Goal: Use online tool/utility: Utilize a website feature to perform a specific function

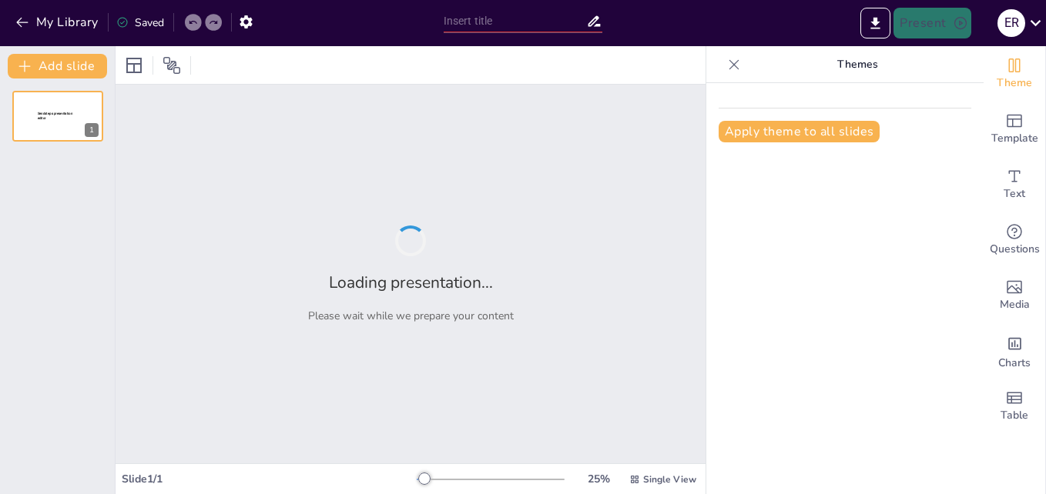
type input "Las Diez Vírgenes: Un Análisis Teológico de la Parábola"
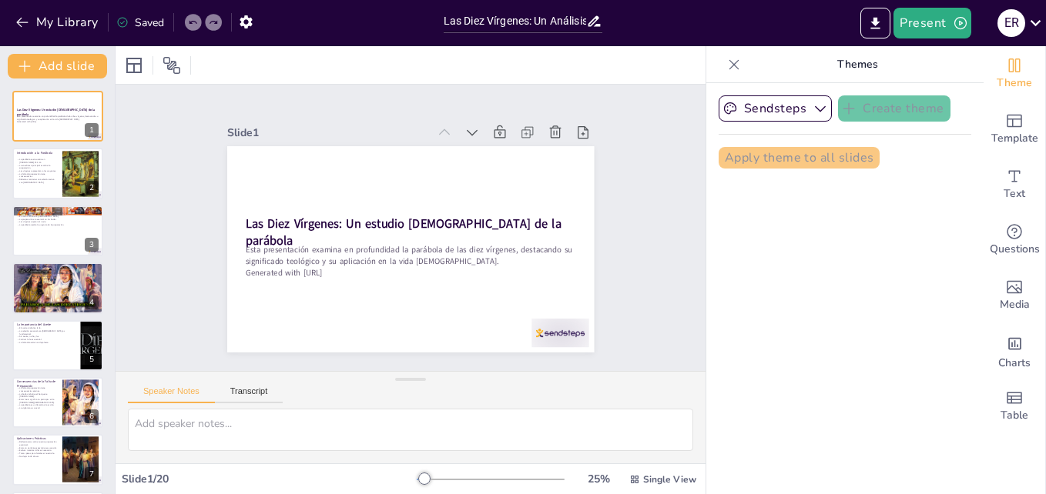
checkbox input "true"
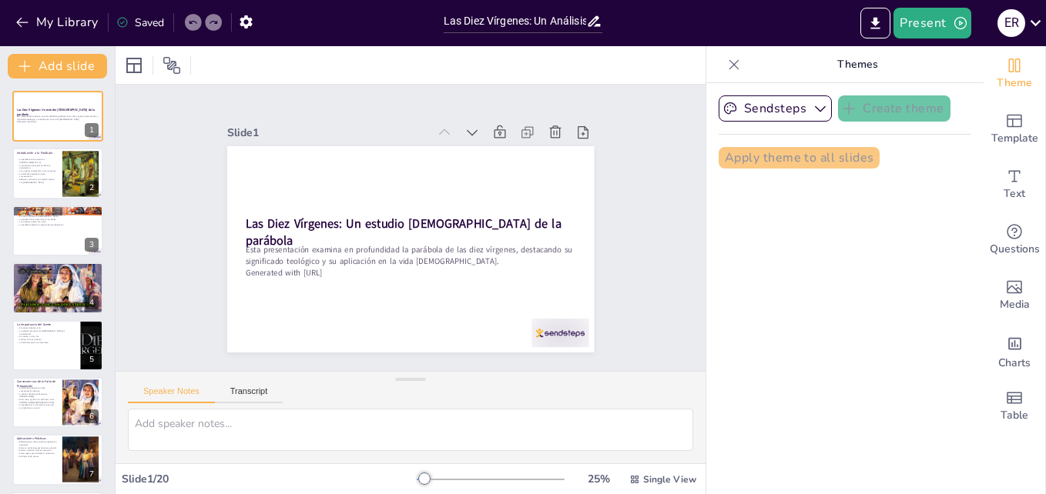
checkbox input "true"
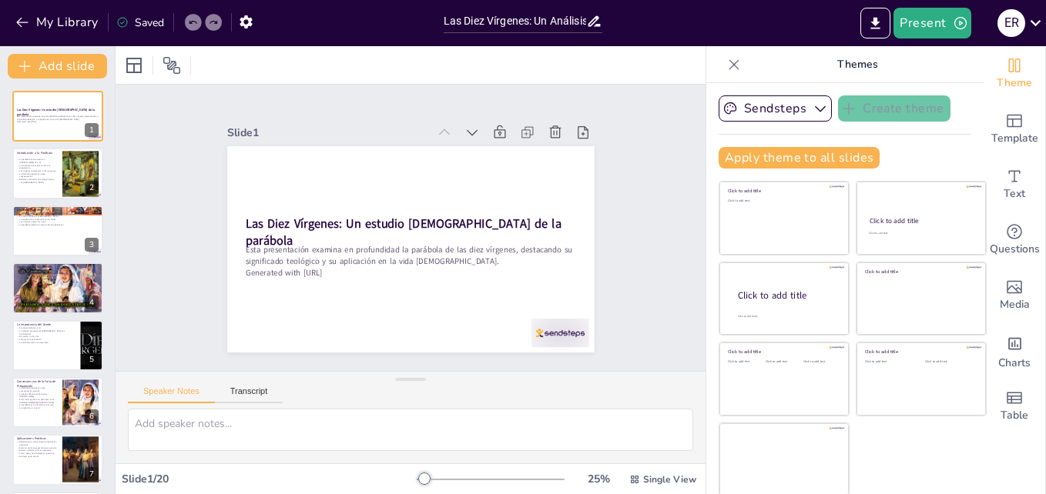
checkbox input "true"
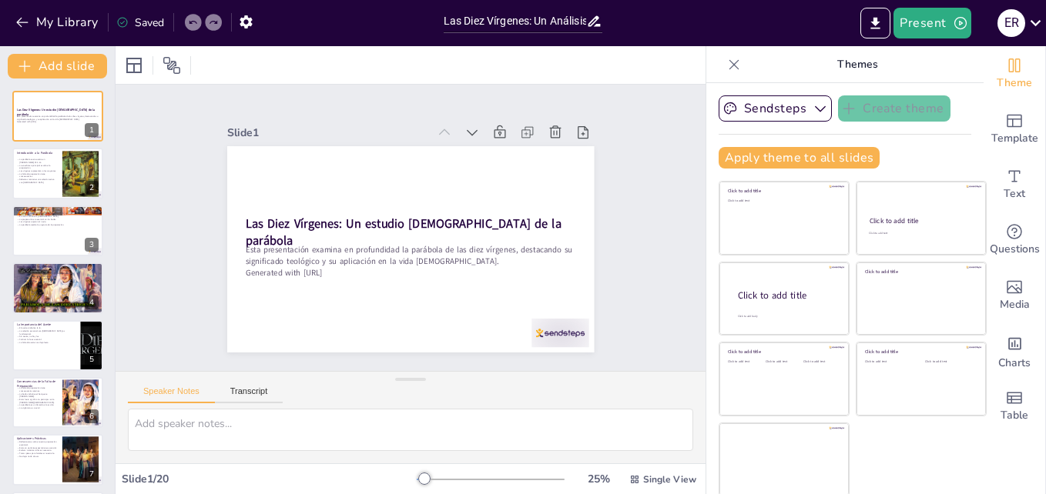
checkbox input "true"
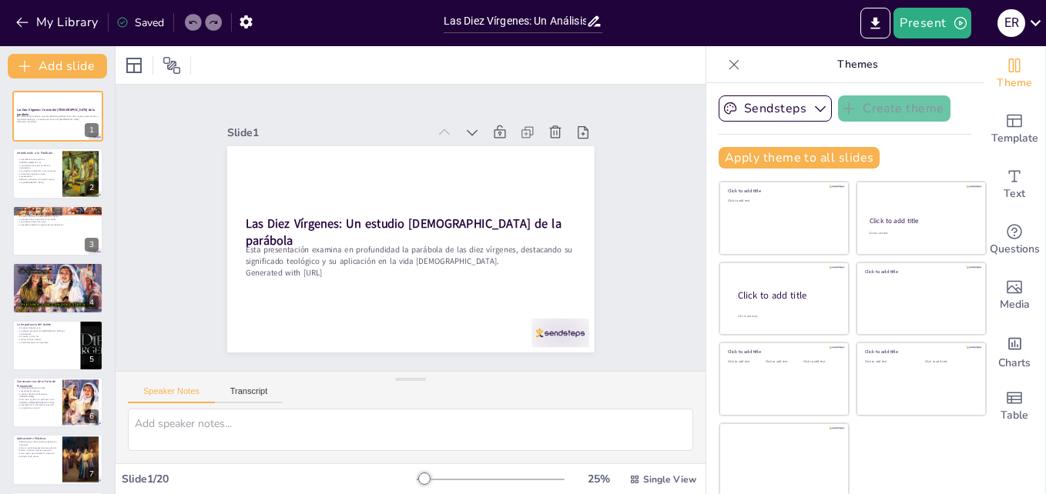
checkbox input "true"
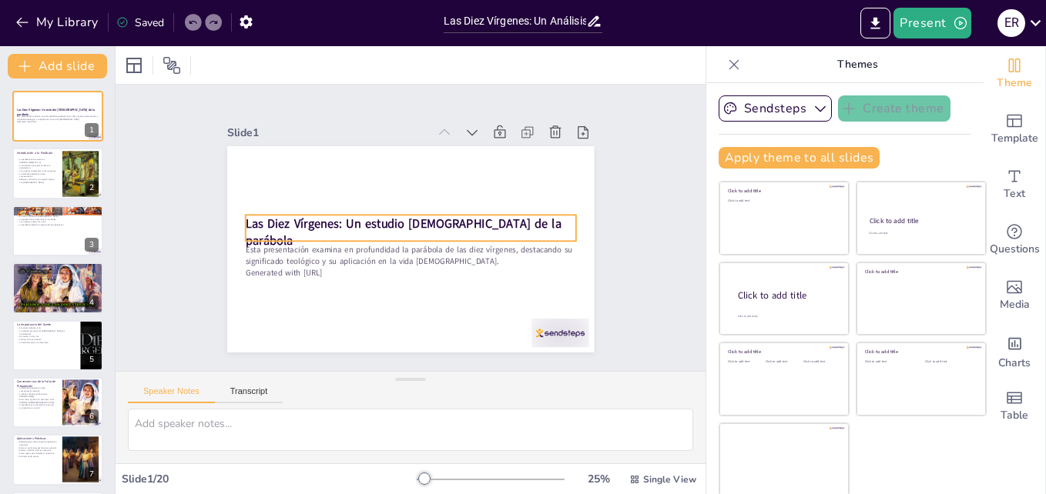
checkbox input "true"
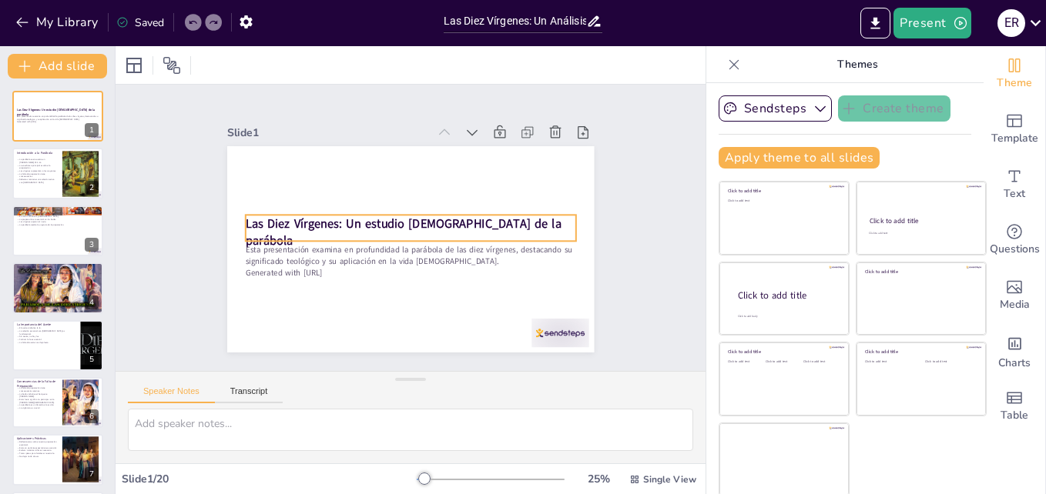
checkbox input "true"
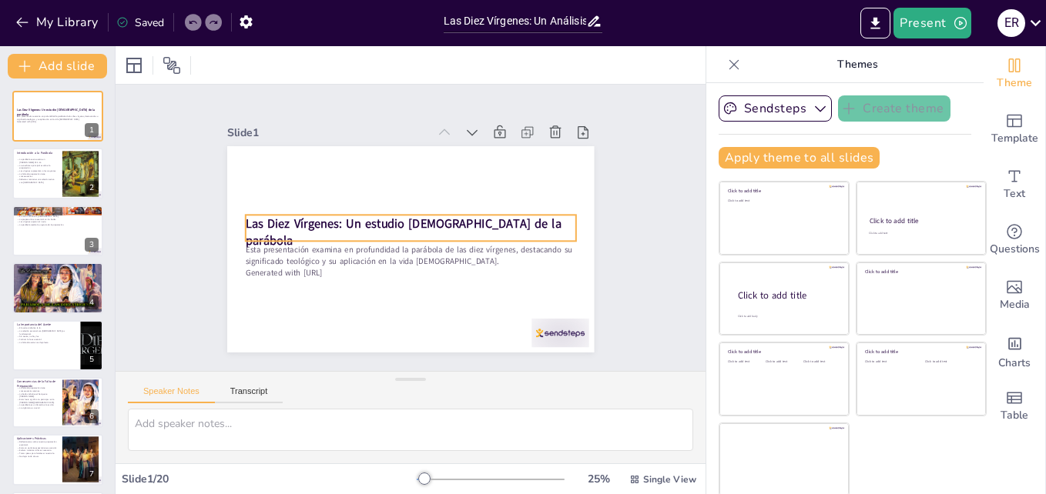
checkbox input "true"
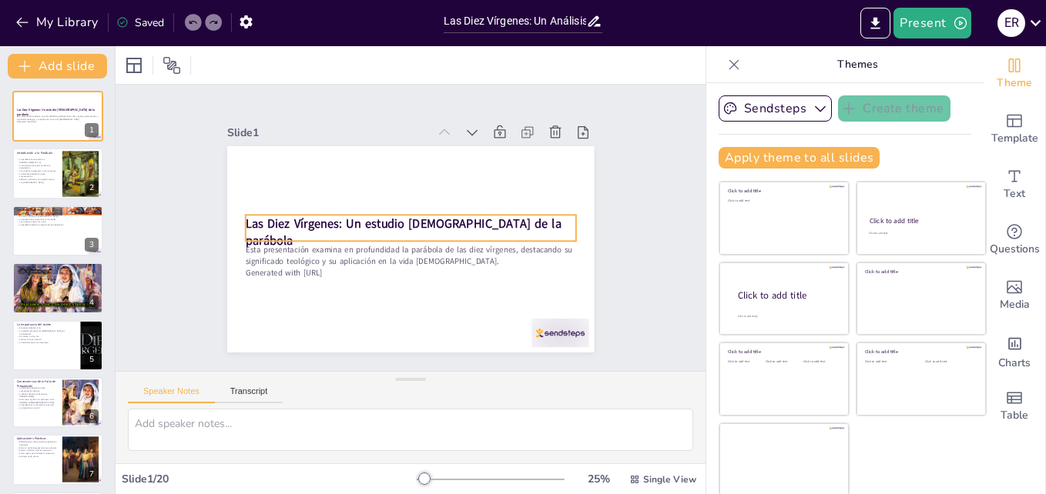
checkbox input "true"
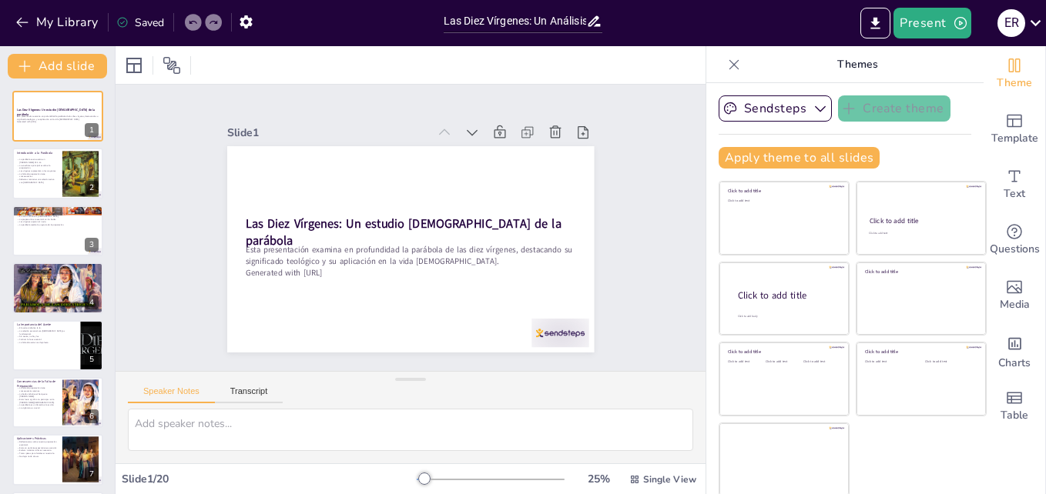
checkbox input "true"
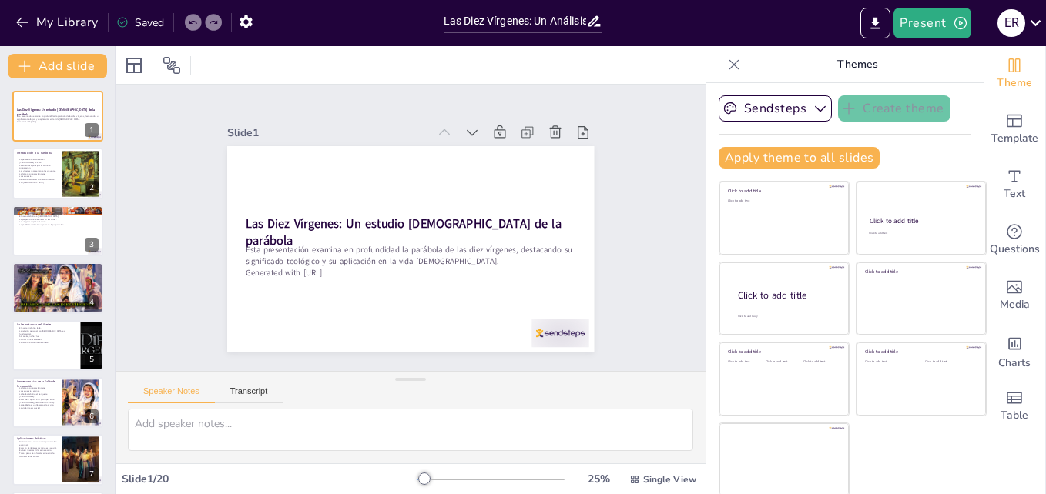
checkbox input "true"
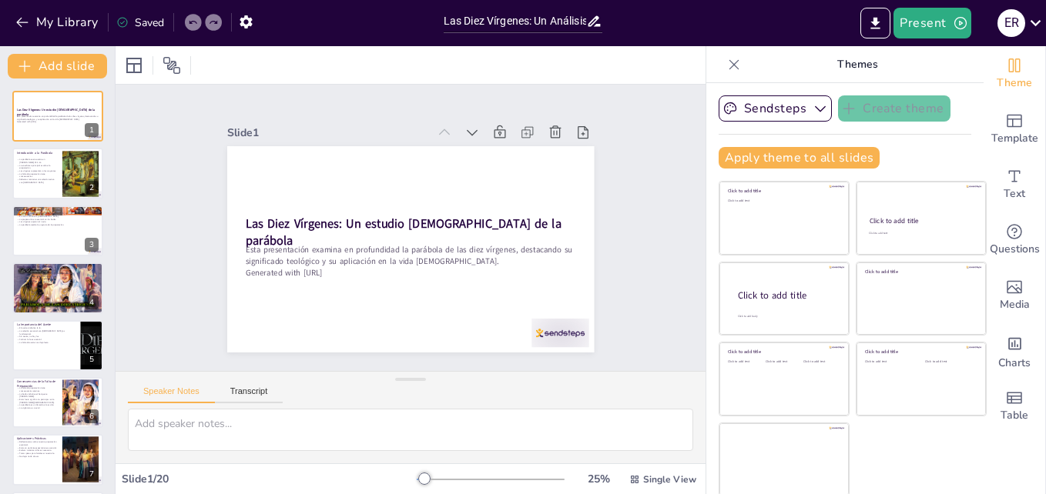
checkbox input "true"
